Goal: Task Accomplishment & Management: Use online tool/utility

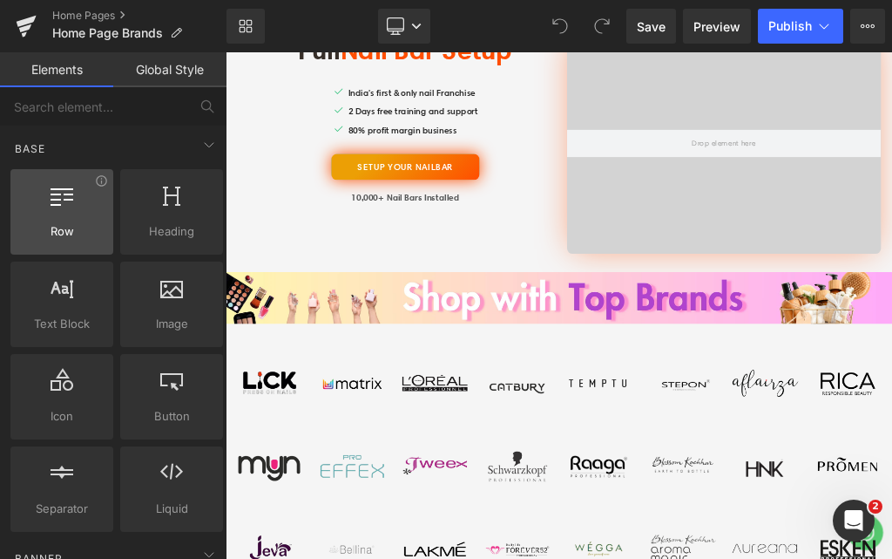
scroll to position [610, 0]
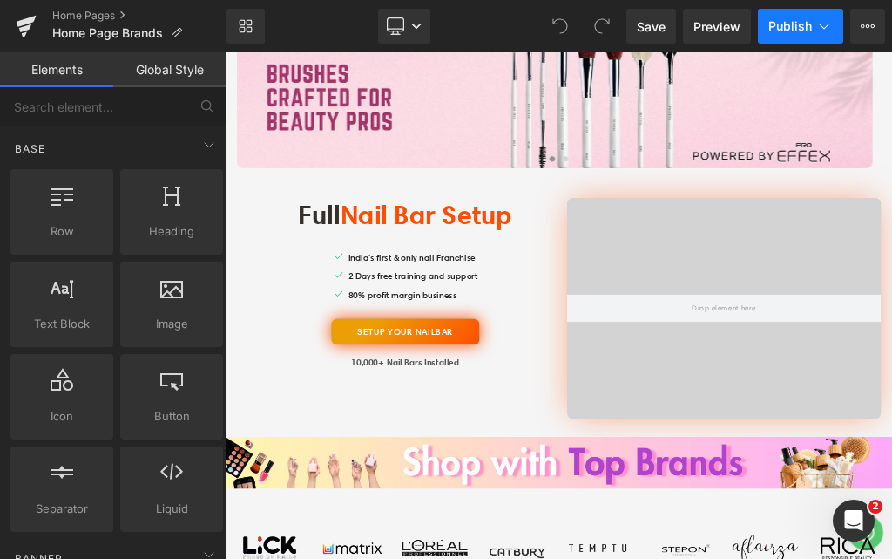
click at [830, 23] on icon at bounding box center [824, 25] width 17 height 17
click at [869, 25] on icon at bounding box center [868, 25] width 4 height 3
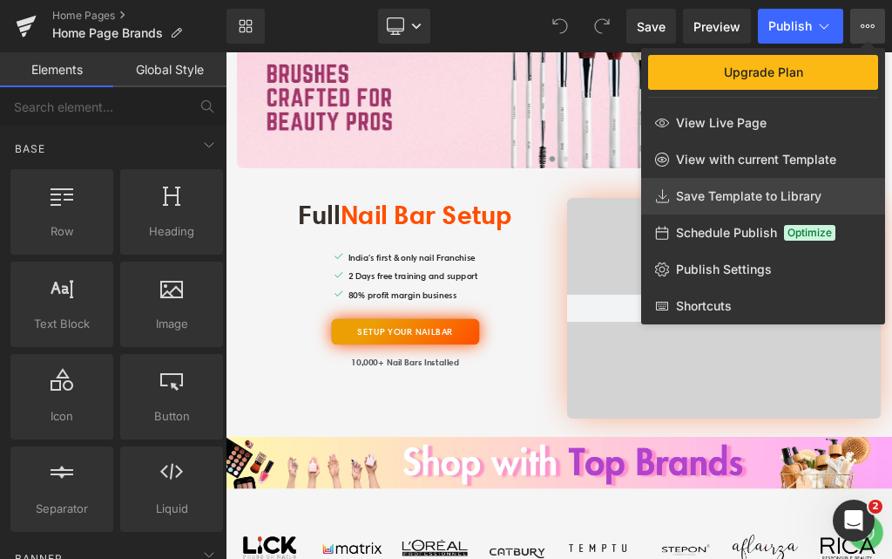
click at [723, 201] on span "Save Template to Library" at bounding box center [749, 196] width 146 height 16
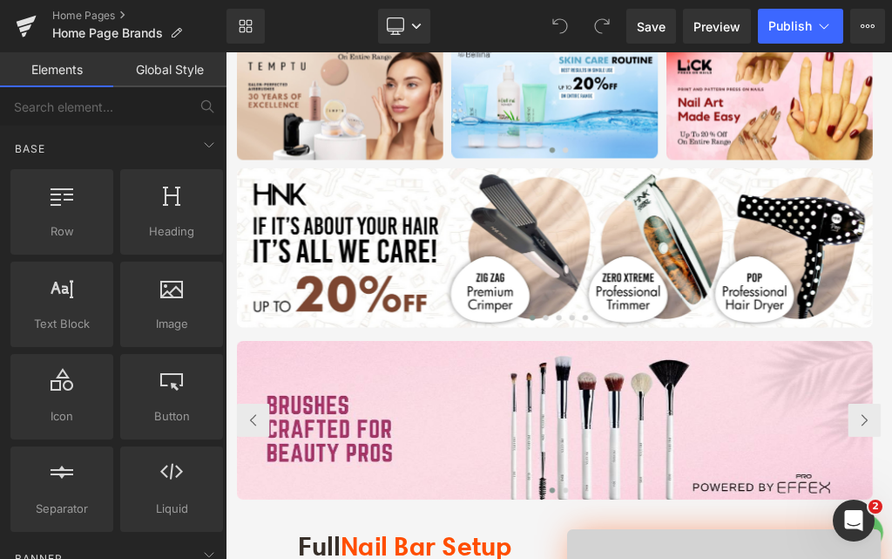
scroll to position [0, 0]
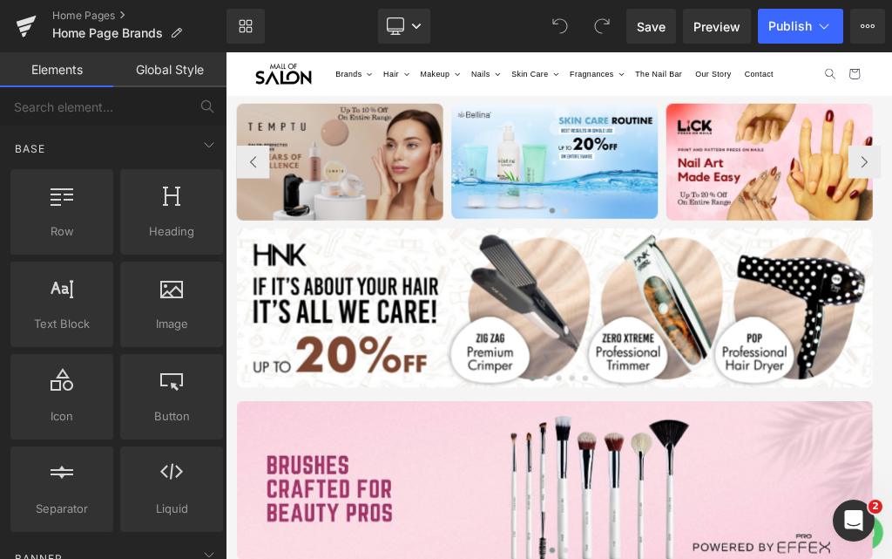
click at [447, 245] on img at bounding box center [406, 225] width 327 height 185
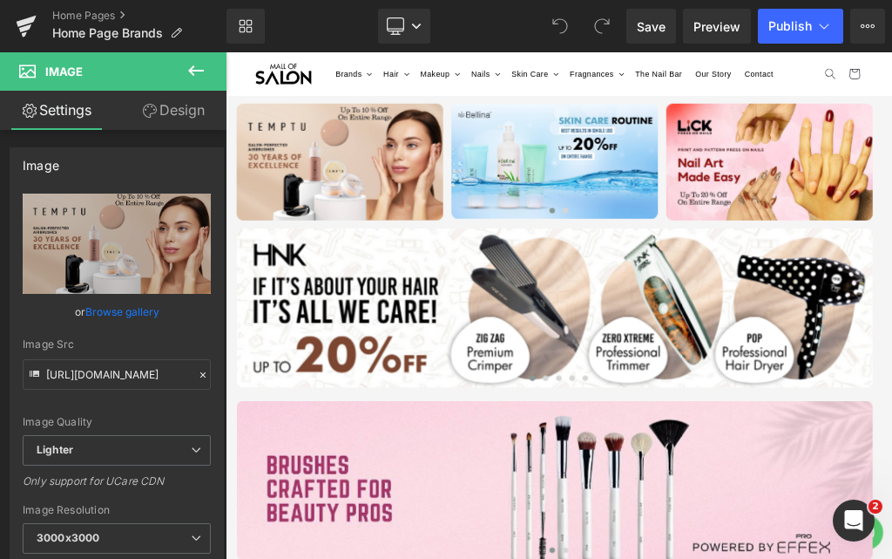
click at [196, 65] on icon at bounding box center [196, 70] width 21 height 21
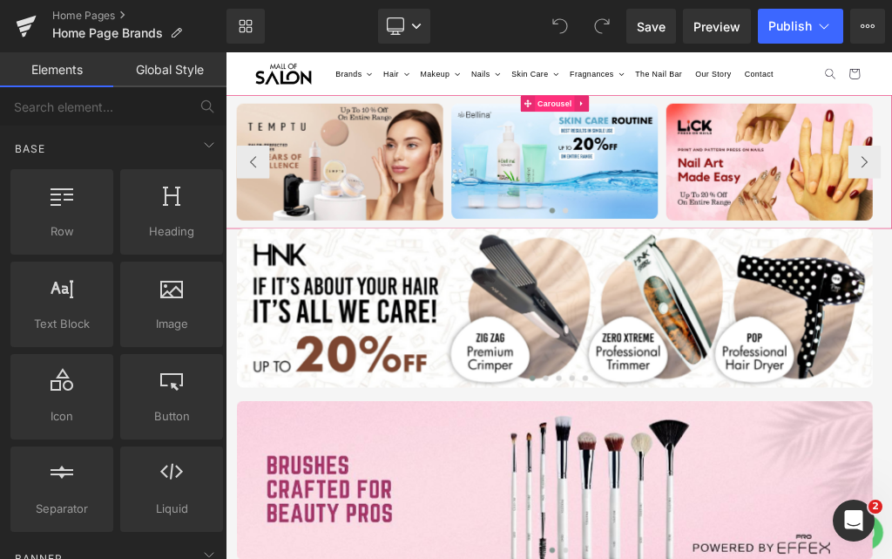
click at [742, 146] on span "Carousel" at bounding box center [746, 133] width 63 height 26
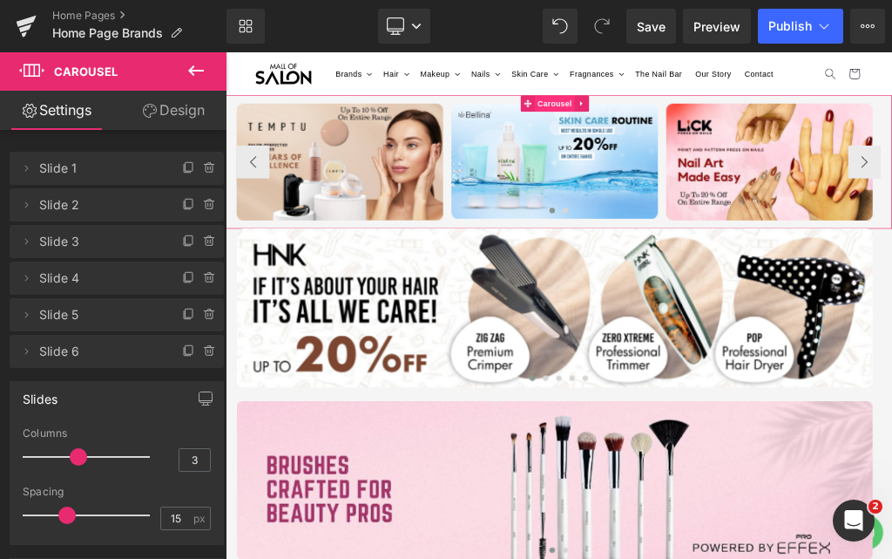
click at [731, 146] on span "Carousel" at bounding box center [746, 133] width 63 height 26
click at [199, 66] on icon at bounding box center [196, 70] width 21 height 21
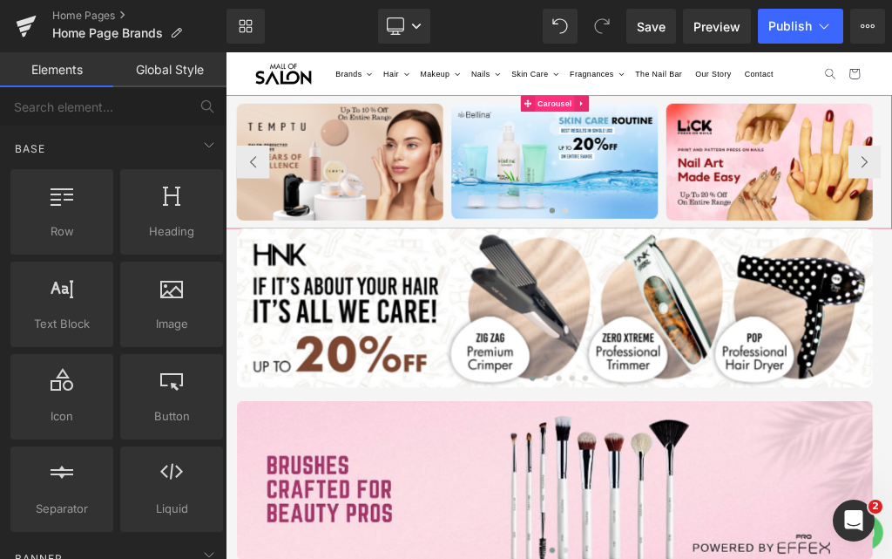
click at [722, 146] on span "Carousel" at bounding box center [746, 133] width 63 height 26
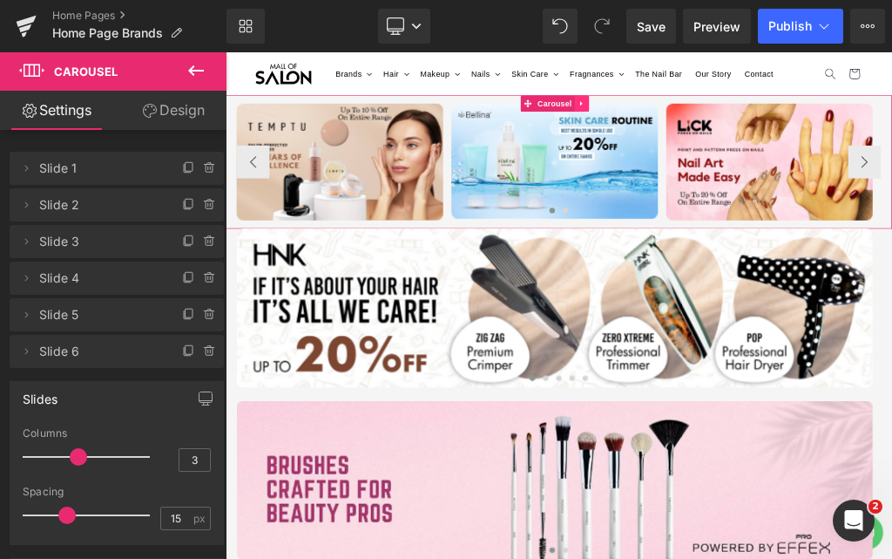
click at [785, 140] on icon at bounding box center [789, 133] width 12 height 13
click at [669, 155] on div "Image Image Image Image Image Image" at bounding box center [753, 225] width 1054 height 211
click at [721, 146] on span "Carousel" at bounding box center [746, 133] width 63 height 26
click at [204, 65] on icon at bounding box center [196, 70] width 21 height 21
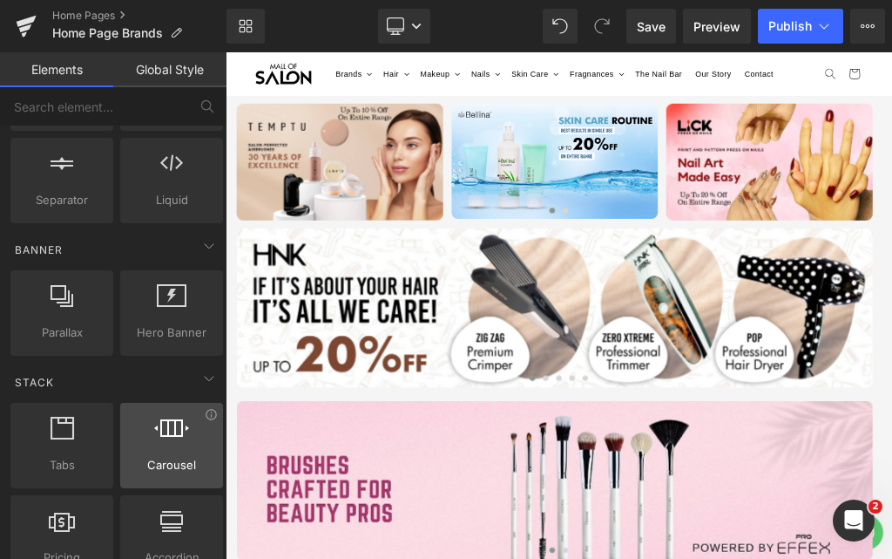
scroll to position [261, 0]
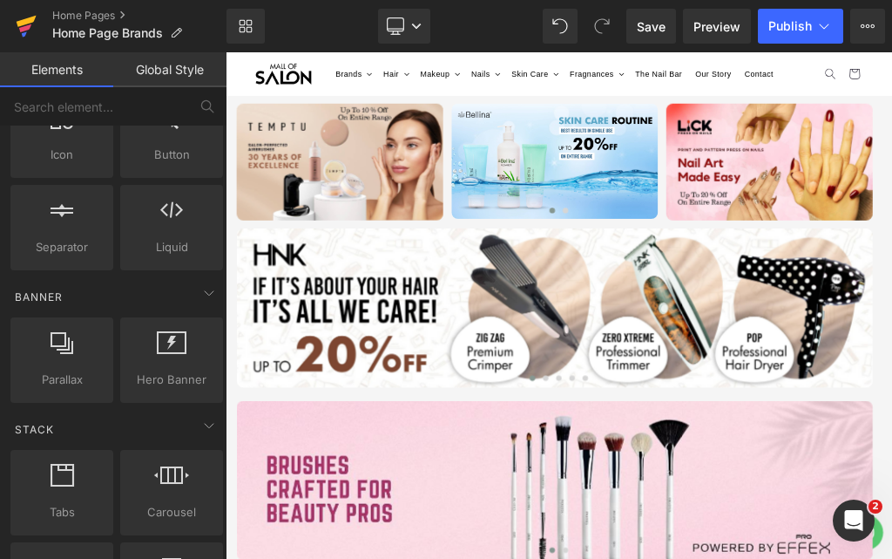
click at [34, 17] on icon at bounding box center [27, 21] width 20 height 11
